Goal: Check status

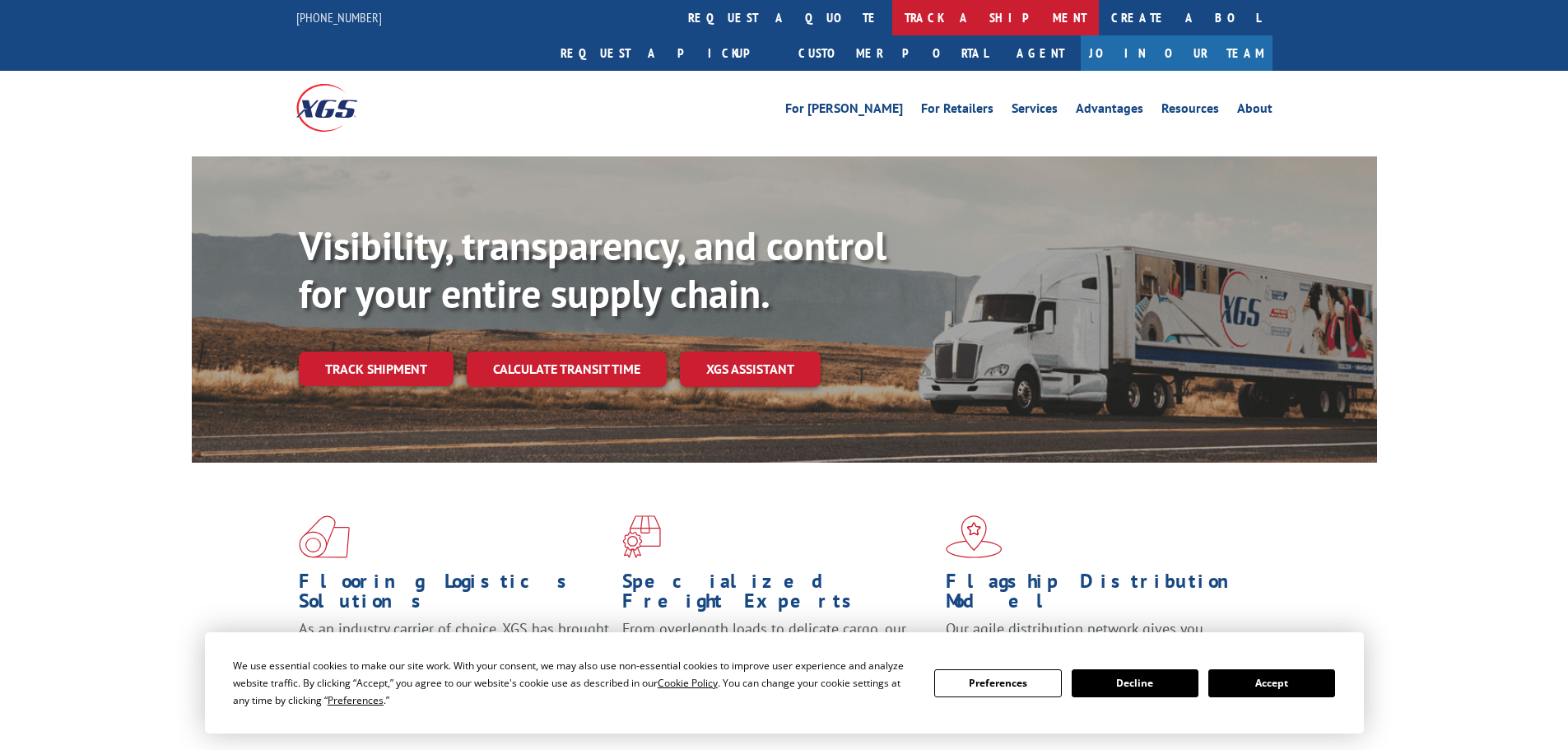
click at [892, 28] on link "track a shipment" at bounding box center [995, 18] width 207 height 36
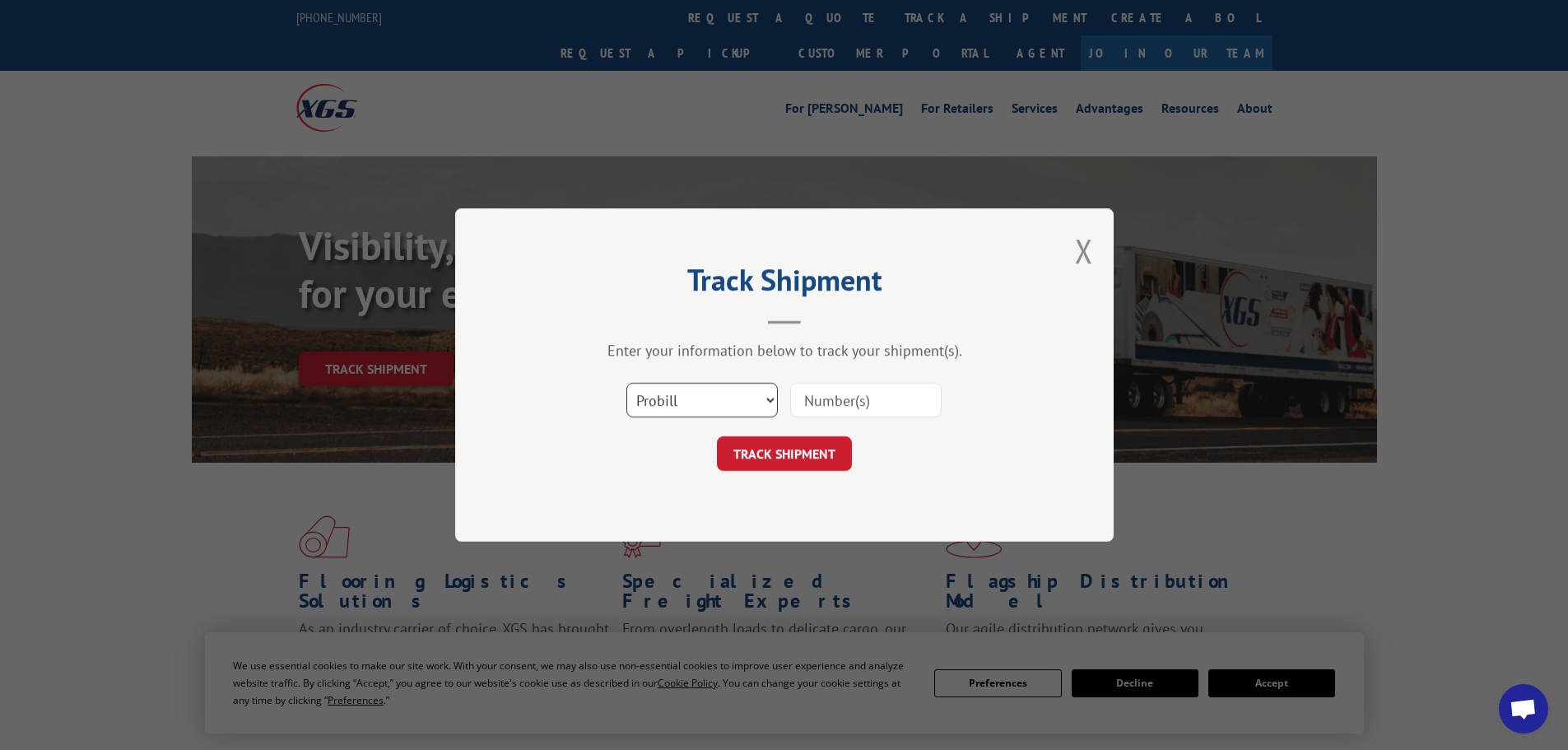
click at [744, 401] on select "Select category... Probill BOL PO" at bounding box center [701, 400] width 151 height 35
select select "bol"
click at [626, 383] on select "Select category... Probill BOL PO" at bounding box center [701, 400] width 151 height 35
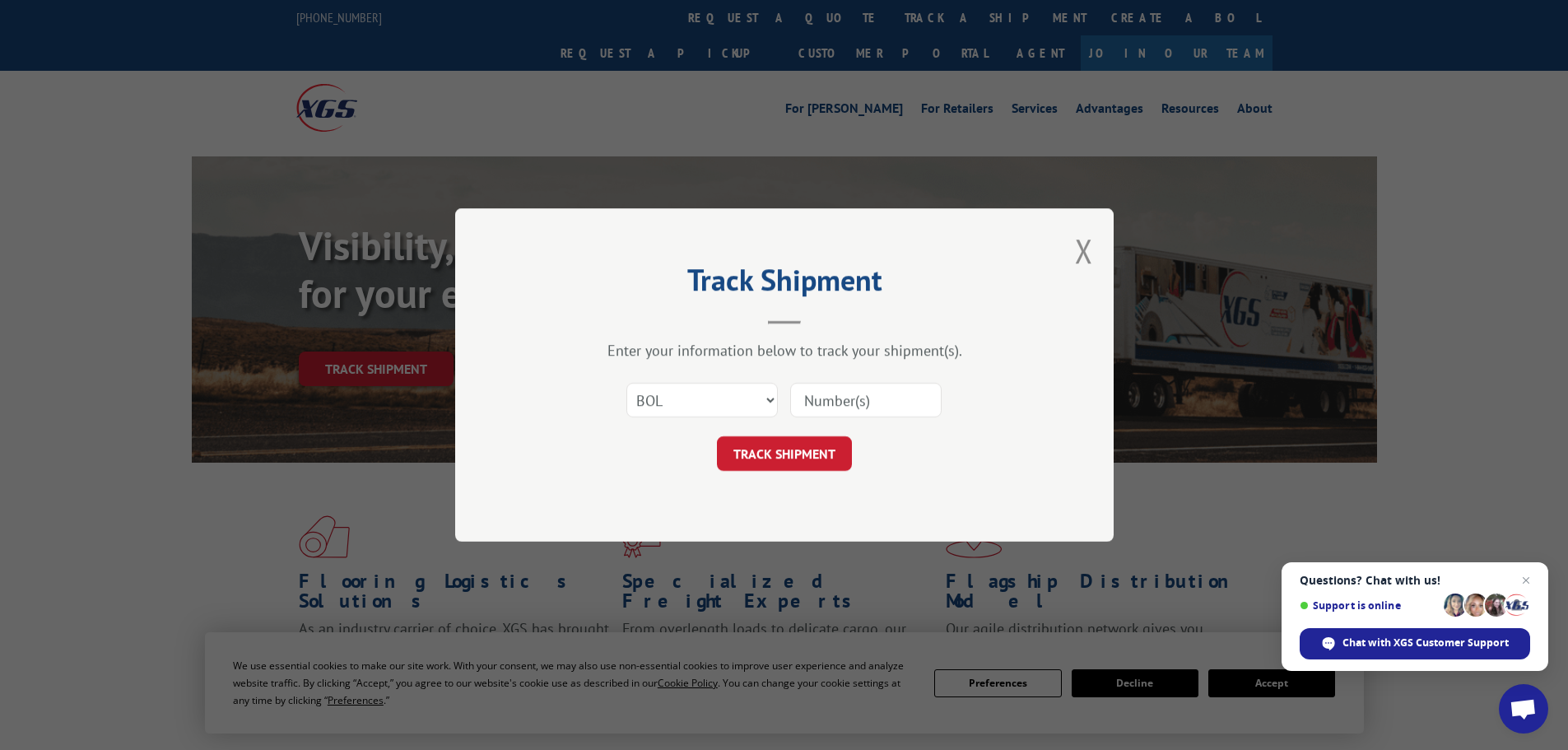
click at [839, 402] on input at bounding box center [866, 400] width 151 height 35
paste input "7056047"
type input "7056047"
click at [818, 456] on button "TRACK SHIPMENT" at bounding box center [785, 453] width 135 height 35
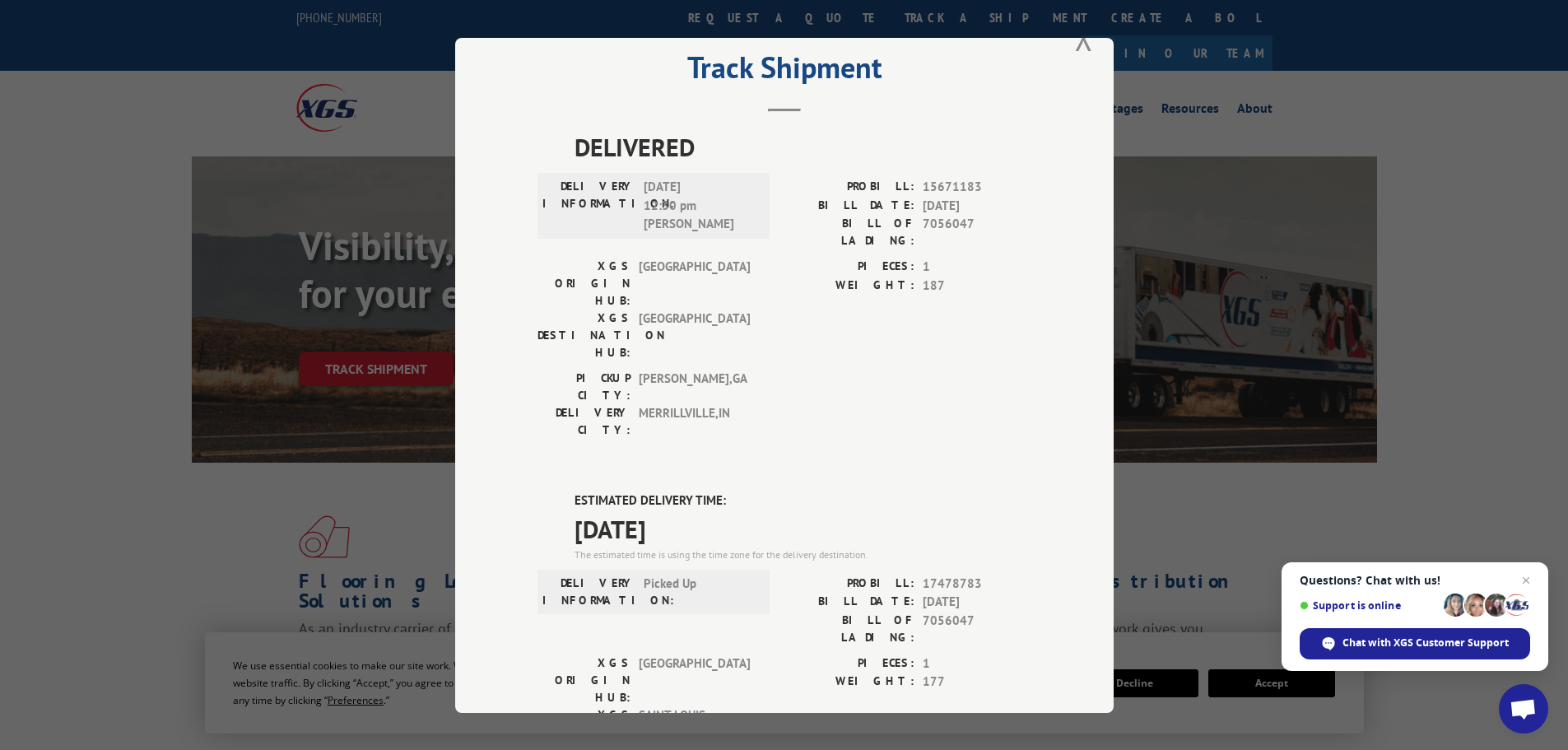
scroll to position [83, 0]
